Goal: Information Seeking & Learning: Learn about a topic

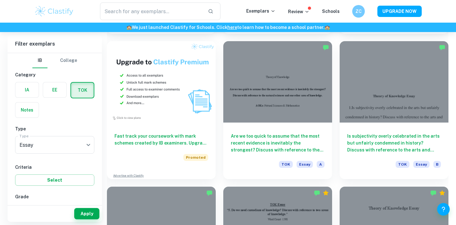
scroll to position [471, 0]
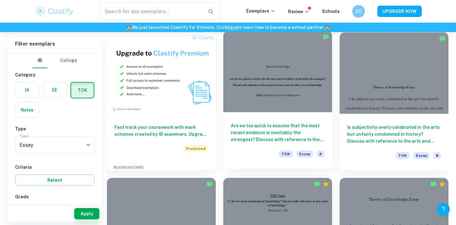
click at [259, 143] on div "Are we too quick to assume that the most recent evidence is inevitably the stro…" at bounding box center [277, 140] width 109 height 57
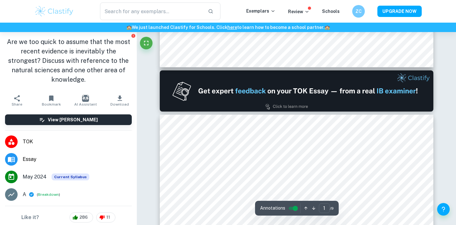
type input "2"
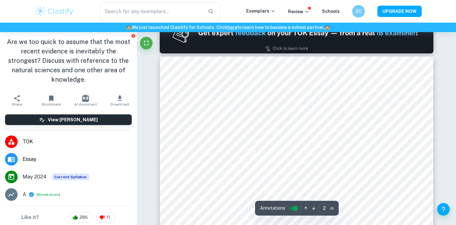
scroll to position [404, 0]
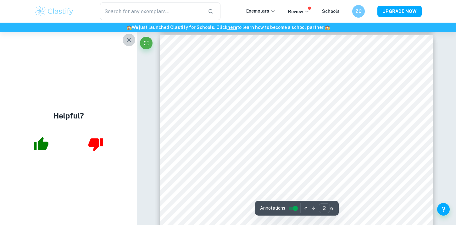
click at [131, 37] on icon "button" at bounding box center [129, 40] width 8 height 8
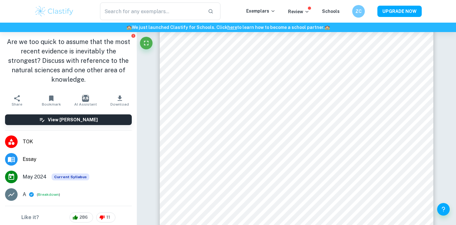
scroll to position [473, 0]
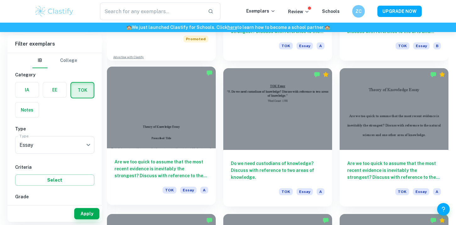
scroll to position [581, 0]
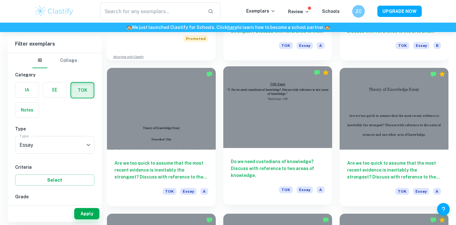
click at [258, 169] on h6 "Do we need custodians of knowledge? Discuss with reference to two areas of know…" at bounding box center [278, 168] width 94 height 21
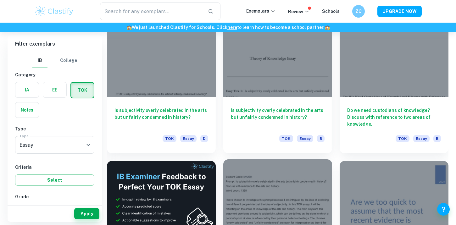
scroll to position [3247, 0]
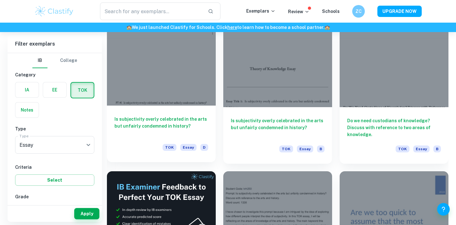
click at [176, 124] on h6 "Is subjectivity overly celebrated in the arts but unfairly condemned in history?" at bounding box center [161, 126] width 94 height 21
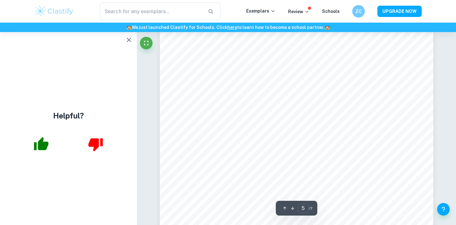
scroll to position [1608, 0]
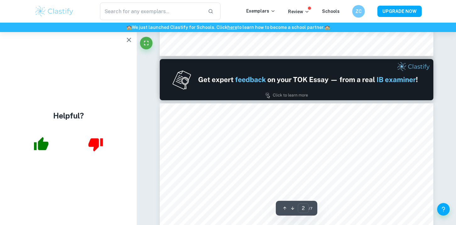
type input "1"
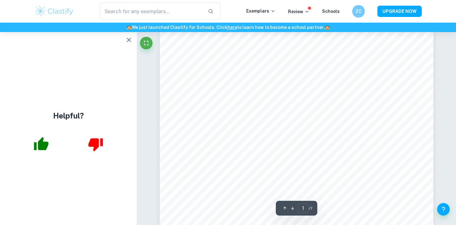
scroll to position [0, 0]
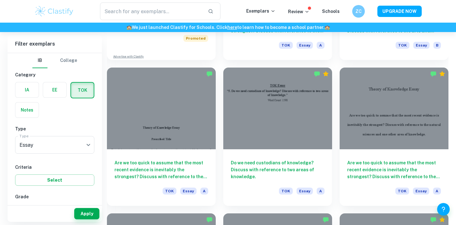
scroll to position [580, 0]
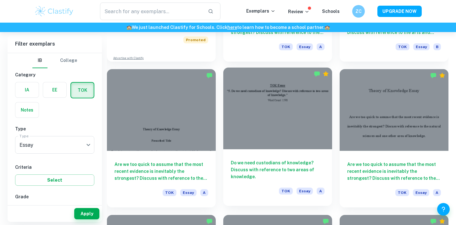
click at [268, 162] on h6 "Do we need custodians of knowledge? Discuss with reference to two areas of know…" at bounding box center [278, 169] width 94 height 21
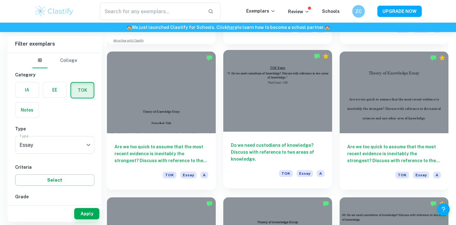
scroll to position [603, 0]
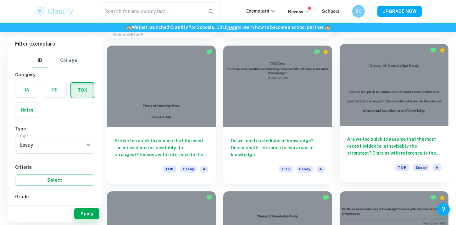
click at [364, 153] on h6 "Are we too quick to assume that the most recent evidence is inevitably the stro…" at bounding box center [394, 146] width 94 height 21
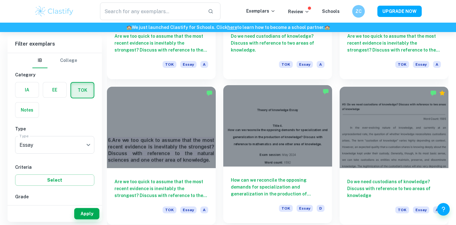
scroll to position [709, 0]
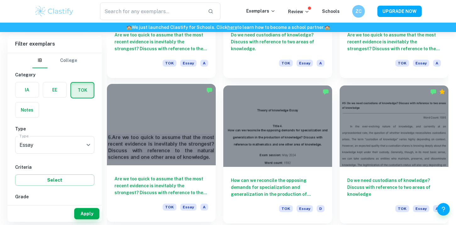
click at [169, 181] on h6 "Are we too quick to assume that the most recent evidence is inevitably the stro…" at bounding box center [161, 185] width 94 height 21
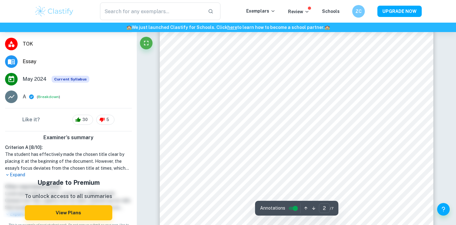
scroll to position [476, 0]
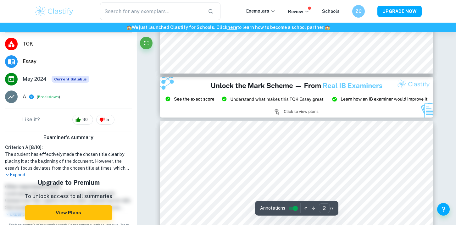
type input "3"
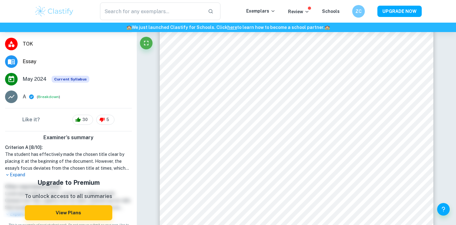
scroll to position [0, 0]
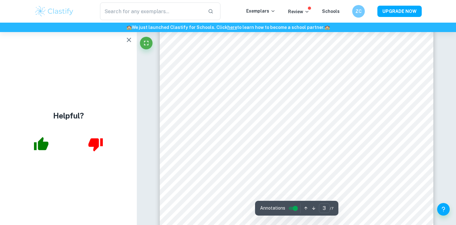
click at [129, 40] on icon "button" at bounding box center [129, 40] width 4 height 4
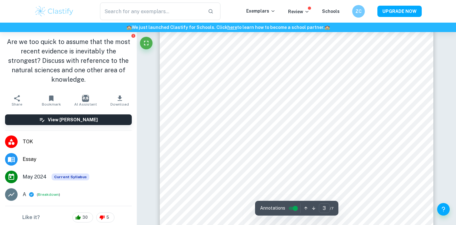
scroll to position [925, 0]
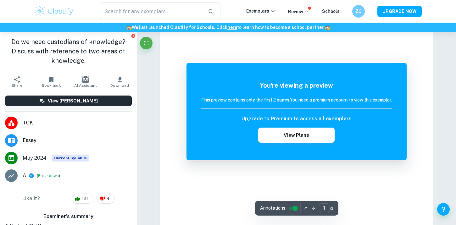
scroll to position [148, 0]
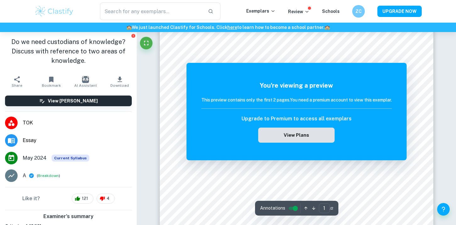
click at [271, 132] on button "View Plans" at bounding box center [296, 135] width 76 height 15
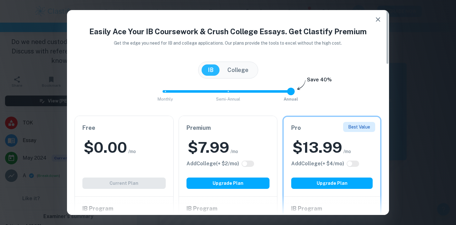
click at [379, 22] on icon "button" at bounding box center [378, 20] width 8 height 8
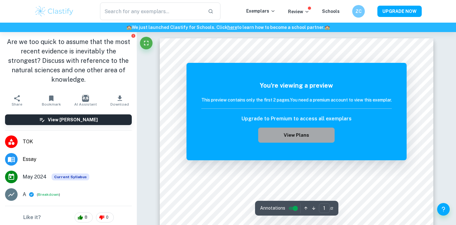
click at [284, 142] on button "View Plans" at bounding box center [296, 135] width 76 height 15
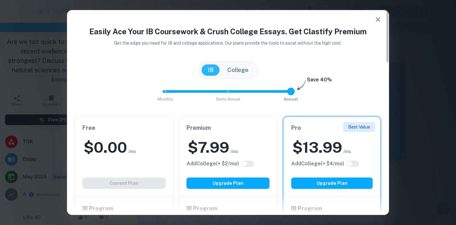
scroll to position [5, 0]
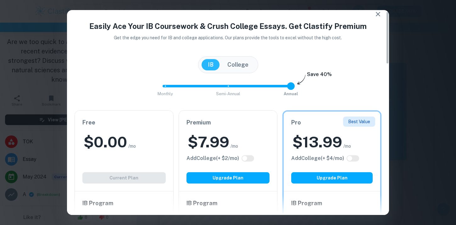
click at [381, 12] on icon "button" at bounding box center [378, 14] width 8 height 8
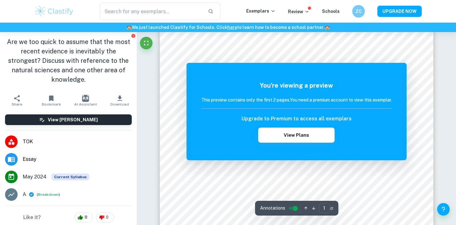
scroll to position [0, 0]
